Goal: Task Accomplishment & Management: Manage account settings

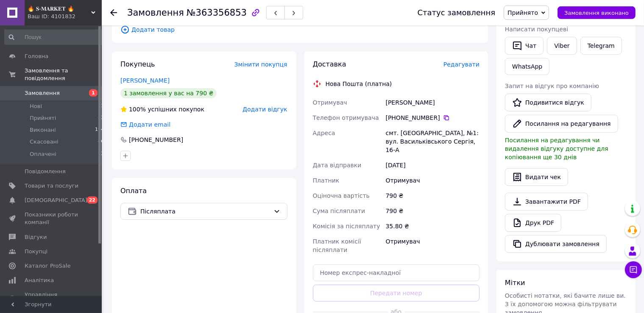
scroll to position [179, 0]
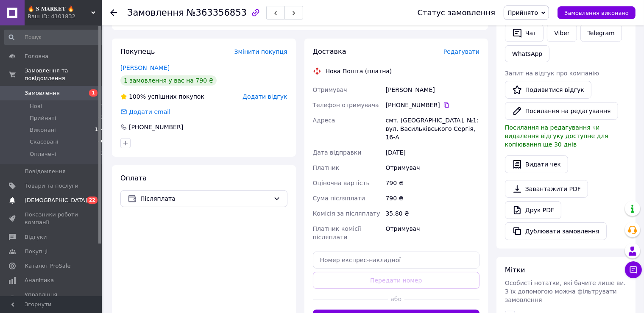
click at [64, 197] on span "[DEMOGRAPHIC_DATA]" at bounding box center [52, 201] width 54 height 8
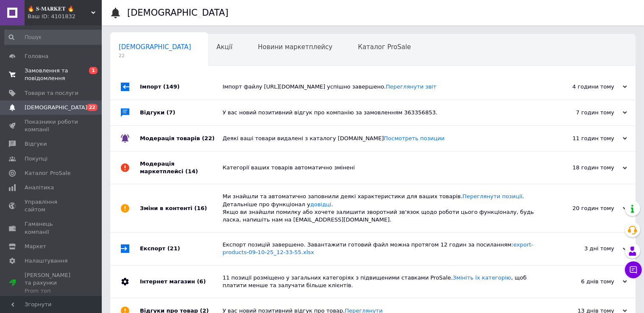
click at [75, 75] on span "Замовлення та повідомлення" at bounding box center [52, 74] width 54 height 15
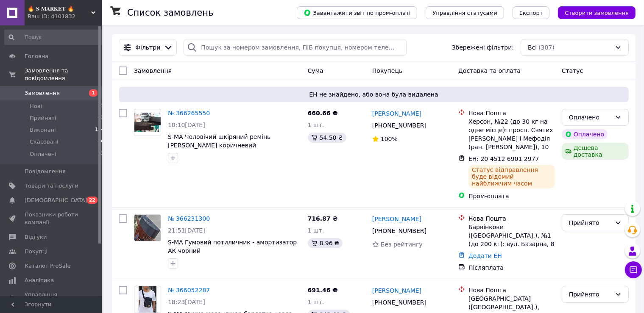
click at [34, 90] on link "Замовлення 1" at bounding box center [54, 93] width 109 height 14
click at [38, 103] on span "Нові" at bounding box center [36, 107] width 12 height 8
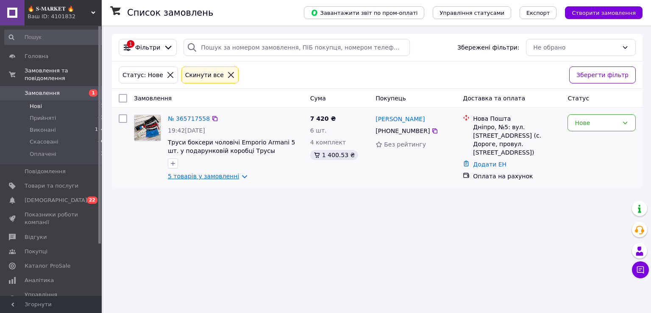
click at [171, 175] on link "5 товарів у замовленні" at bounding box center [203, 176] width 71 height 7
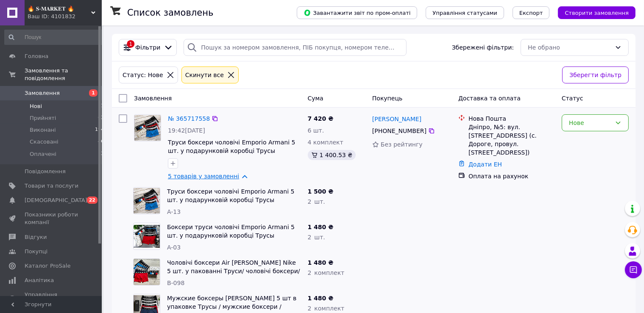
click at [171, 175] on link "5 товарів у замовленні" at bounding box center [203, 176] width 71 height 7
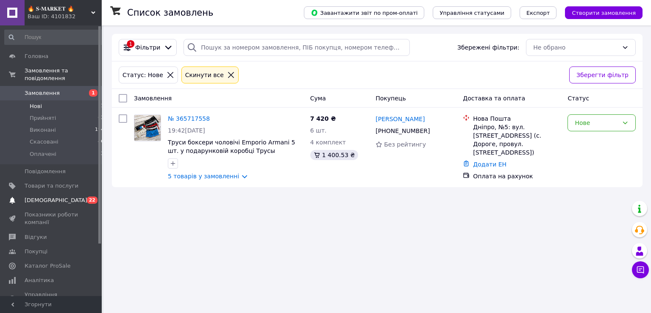
click at [40, 197] on span "[DEMOGRAPHIC_DATA]" at bounding box center [56, 201] width 63 height 8
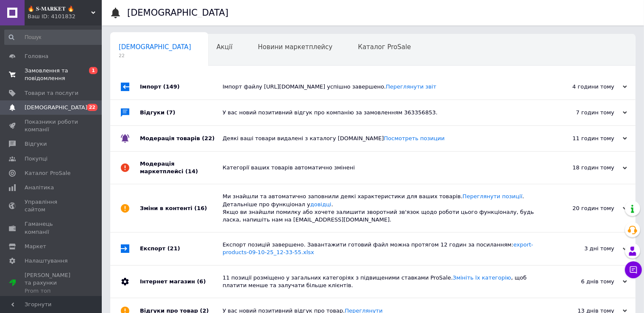
click at [54, 70] on span "Замовлення та повідомлення" at bounding box center [52, 74] width 54 height 15
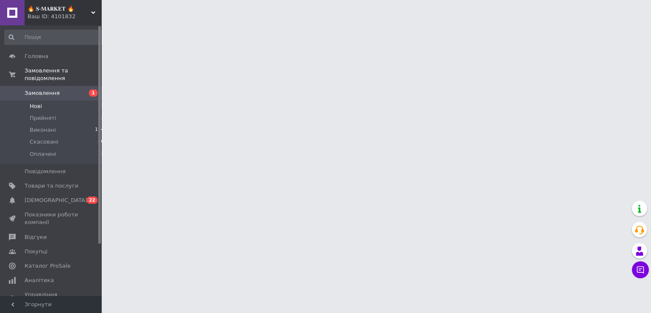
click at [56, 100] on li "Нові 1" at bounding box center [54, 106] width 109 height 12
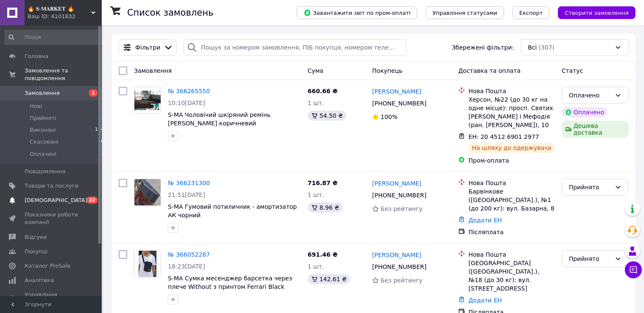
click at [38, 197] on span "[DEMOGRAPHIC_DATA]" at bounding box center [56, 201] width 63 height 8
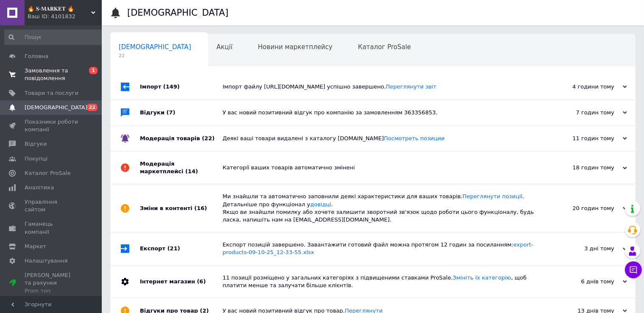
click at [67, 75] on span "Замовлення та повідомлення" at bounding box center [52, 74] width 54 height 15
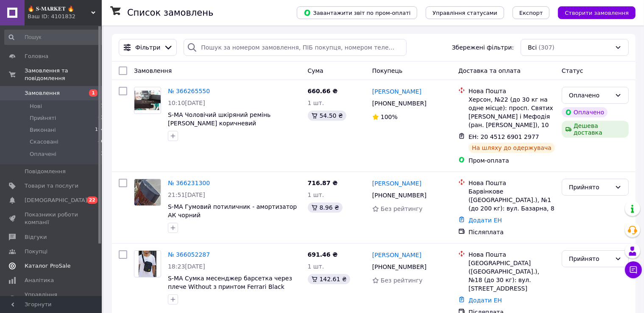
click at [71, 259] on link "Каталог ProSale" at bounding box center [54, 266] width 109 height 14
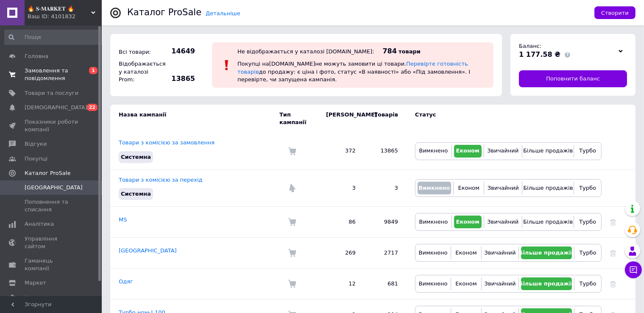
click at [66, 75] on span "Замовлення та повідомлення" at bounding box center [52, 74] width 54 height 15
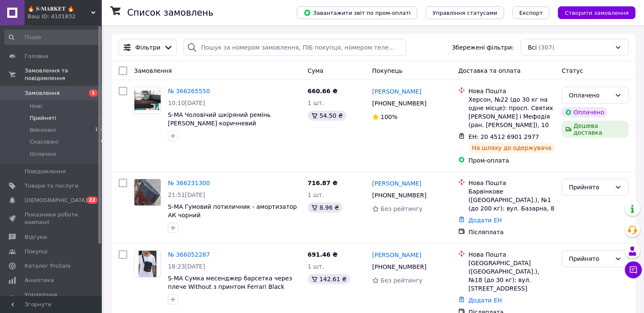
click at [78, 112] on li "Прийняті 63" at bounding box center [54, 118] width 109 height 12
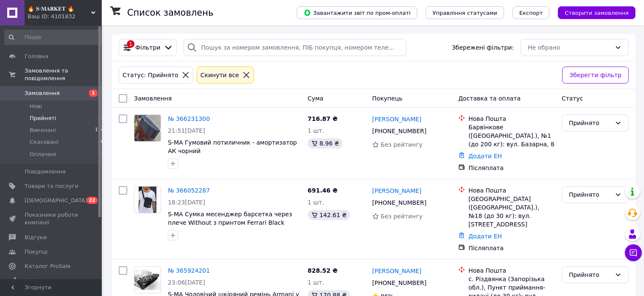
scroll to position [921, 0]
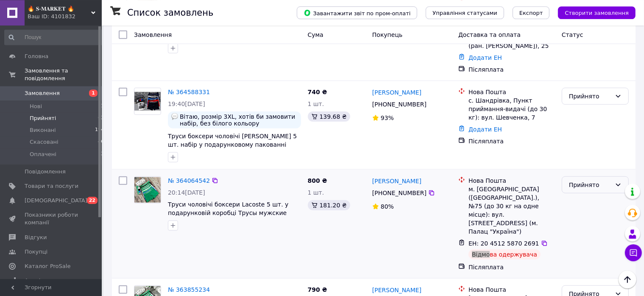
click at [623, 176] on div "Прийнято" at bounding box center [594, 184] width 67 height 17
click at [602, 112] on li "Виконано" at bounding box center [595, 113] width 66 height 15
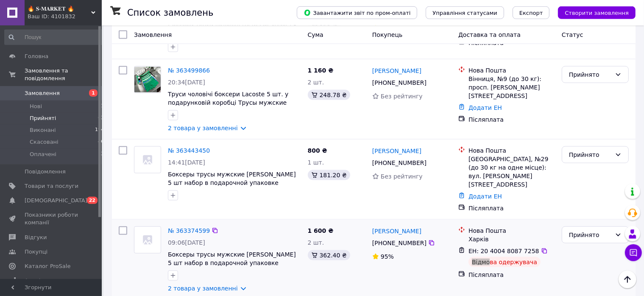
drag, startPoint x: 564, startPoint y: 119, endPoint x: 575, endPoint y: 130, distance: 15.9
click at [564, 226] on div "Прийнято" at bounding box center [594, 234] width 67 height 17
click at [582, 136] on li "Виконано" at bounding box center [595, 138] width 66 height 15
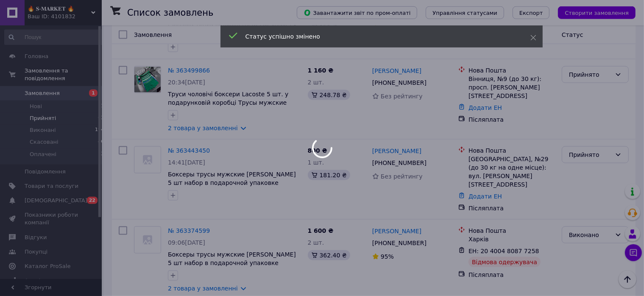
scroll to position [921, 0]
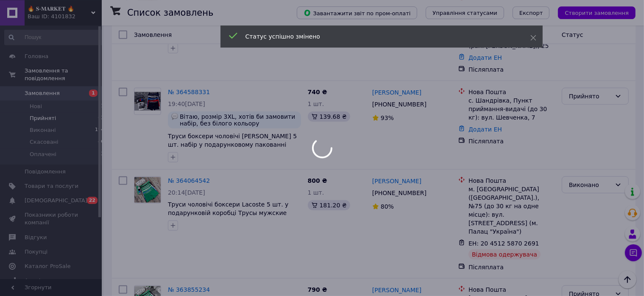
click at [591, 92] on div at bounding box center [322, 148] width 644 height 296
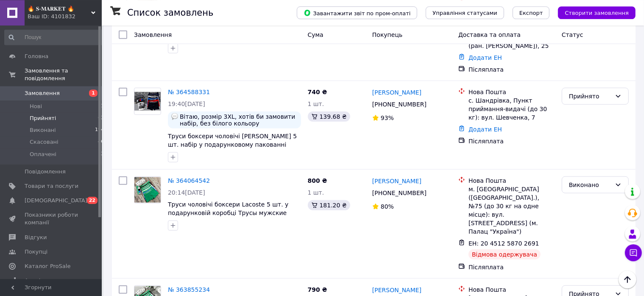
scroll to position [3337, 0]
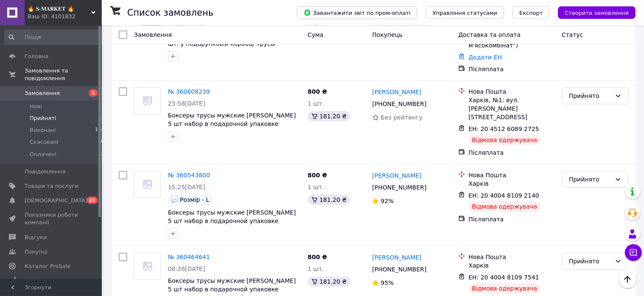
drag, startPoint x: 595, startPoint y: 118, endPoint x: 595, endPoint y: 128, distance: 9.7
click at [592, 144] on li "Виконано" at bounding box center [595, 138] width 66 height 15
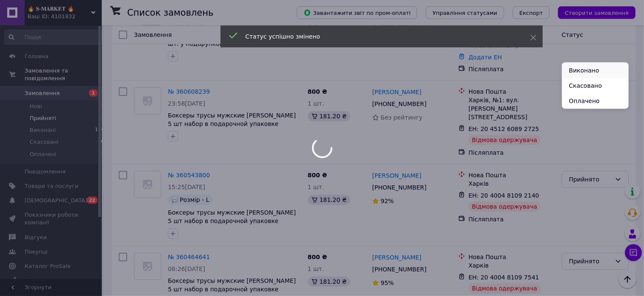
click at [578, 76] on li "Виконано" at bounding box center [595, 70] width 66 height 15
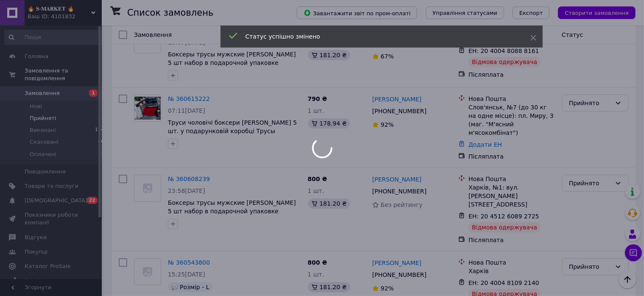
scroll to position [3247, 0]
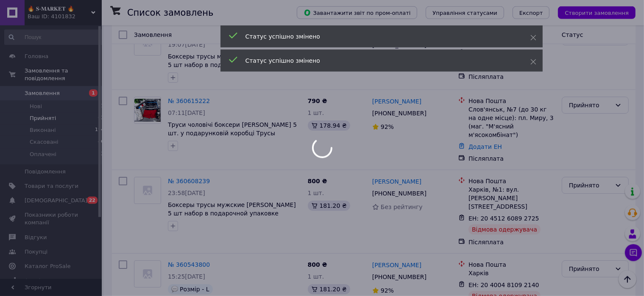
click at [577, 70] on div at bounding box center [322, 148] width 644 height 296
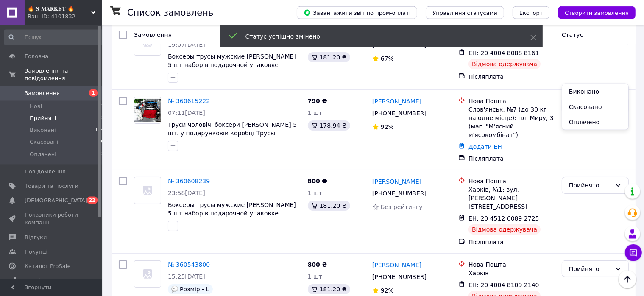
drag, startPoint x: 580, startPoint y: 83, endPoint x: 578, endPoint y: 87, distance: 5.1
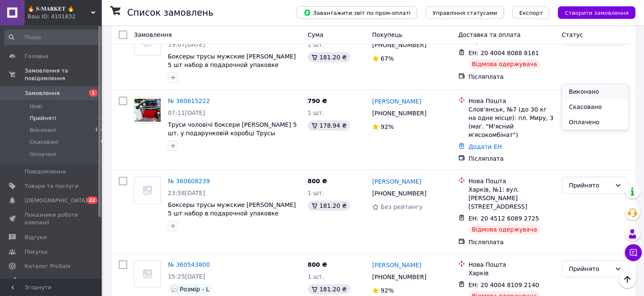
click at [583, 89] on li "Виконано" at bounding box center [595, 91] width 66 height 15
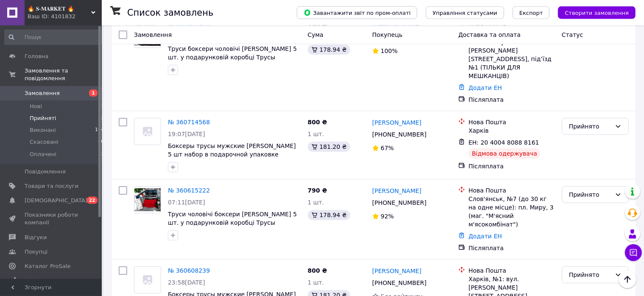
click at [591, 94] on li "Виконано" at bounding box center [595, 99] width 66 height 15
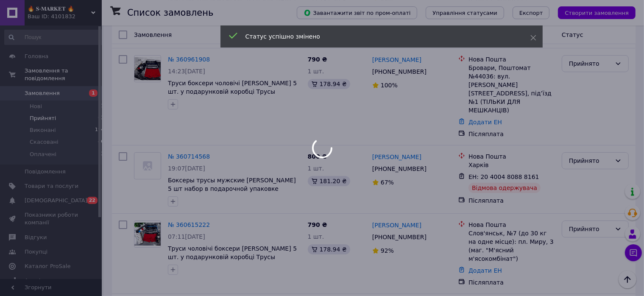
scroll to position [3068, 0]
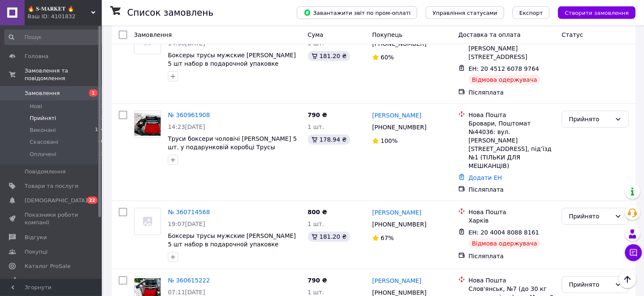
click at [586, 117] on li "Виконано" at bounding box center [595, 119] width 66 height 15
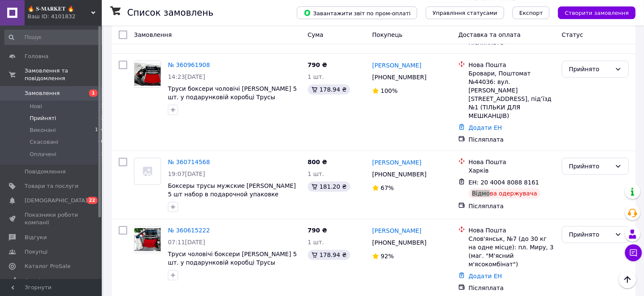
scroll to position [2910, 0]
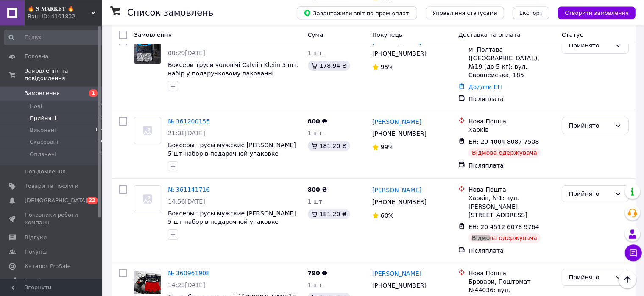
click at [603, 140] on li "Виконано" at bounding box center [595, 138] width 66 height 15
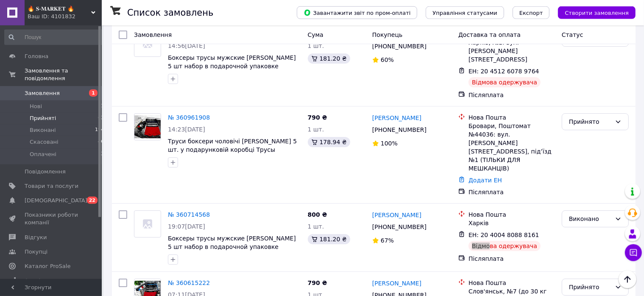
scroll to position [2597, 0]
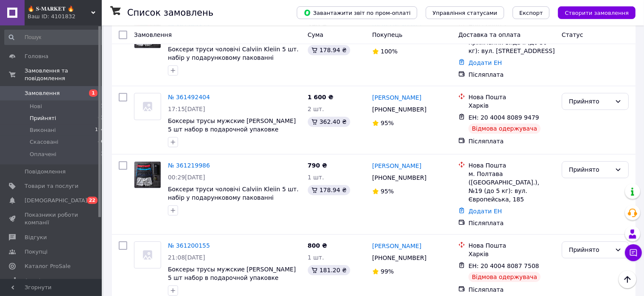
click at [603, 137] on li "Виконано" at bounding box center [595, 138] width 66 height 15
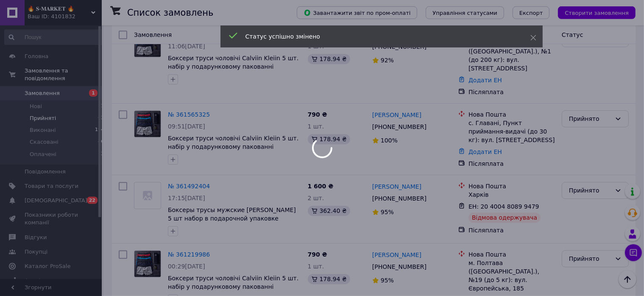
scroll to position [2507, 0]
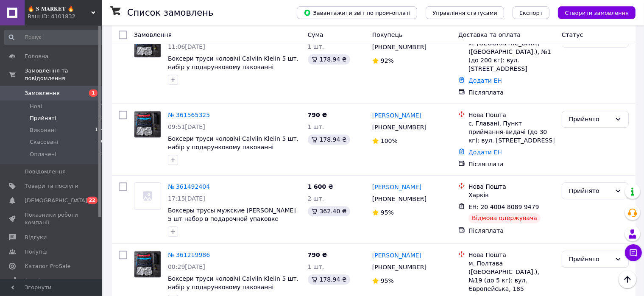
click at [587, 158] on li "Виконано" at bounding box center [595, 159] width 66 height 15
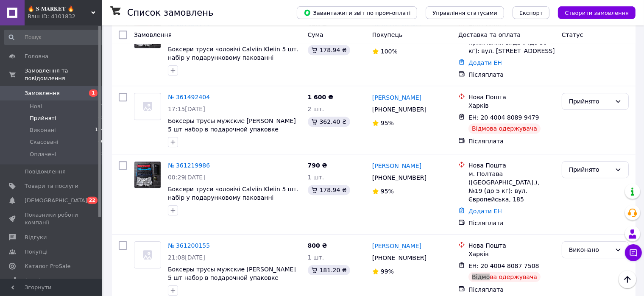
scroll to position [2389, 0]
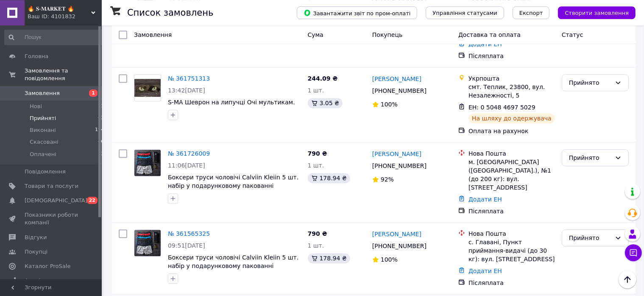
click at [587, 136] on li "Виконано" at bounding box center [595, 138] width 66 height 15
click at [54, 151] on li "Оплачені 3" at bounding box center [54, 156] width 109 height 16
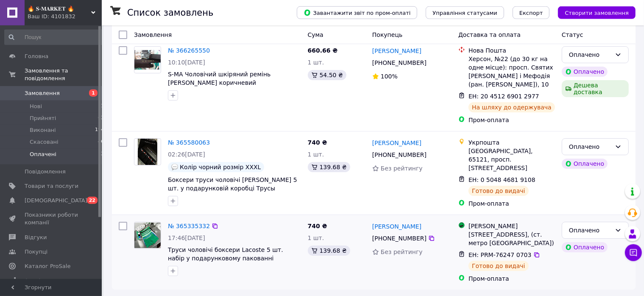
scroll to position [69, 0]
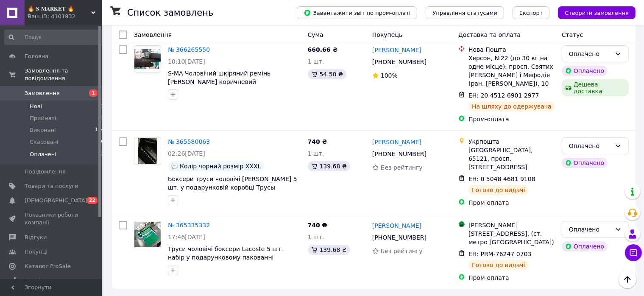
click at [73, 101] on li "Нові 1" at bounding box center [54, 106] width 109 height 12
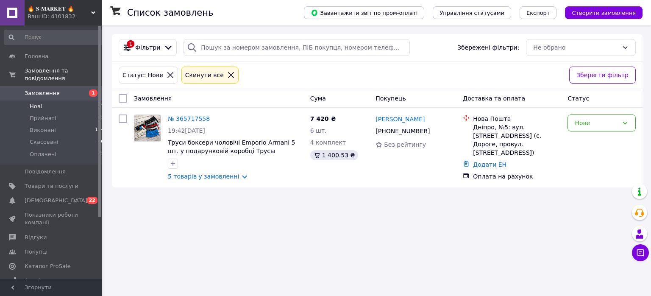
click at [42, 89] on span "Замовлення" at bounding box center [42, 93] width 35 height 8
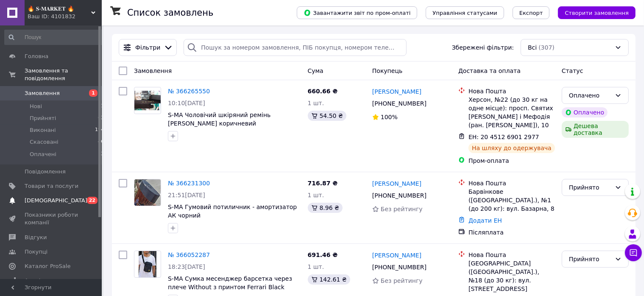
click at [53, 197] on span "[DEMOGRAPHIC_DATA]" at bounding box center [56, 201] width 63 height 8
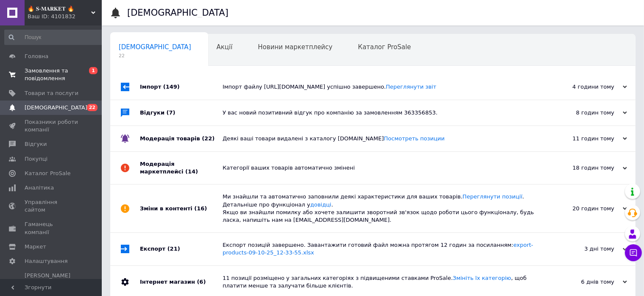
click at [56, 70] on span "Замовлення та повідомлення" at bounding box center [52, 74] width 54 height 15
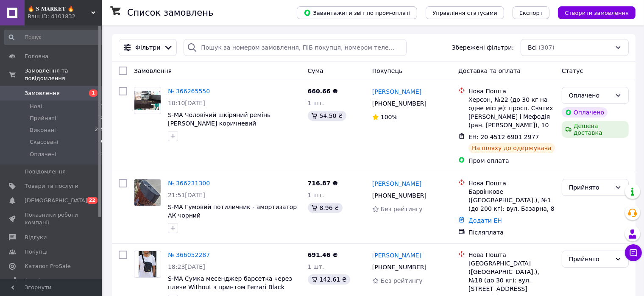
click at [42, 6] on span "🔥 𝐒-𝐌𝐀𝐑𝐊𝐄𝐓 🔥" at bounding box center [60, 9] width 64 height 8
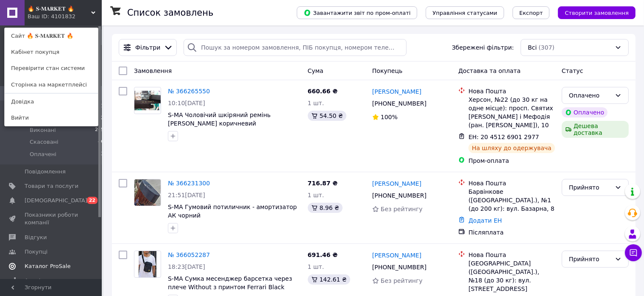
click at [22, 262] on span at bounding box center [12, 266] width 25 height 8
